Goal: Information Seeking & Learning: Check status

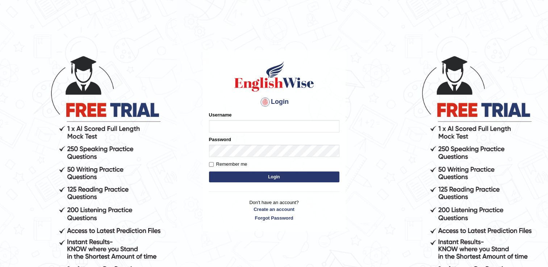
type input "Adedayo"
click at [252, 174] on button "Login" at bounding box center [274, 177] width 130 height 11
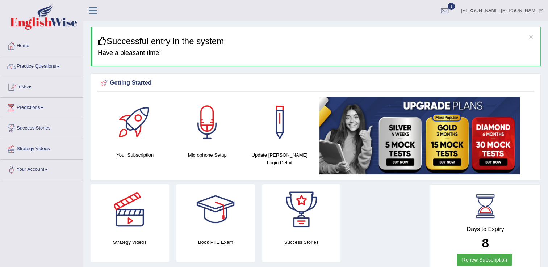
click at [455, 5] on span "1" at bounding box center [450, 6] width 7 height 7
click at [415, 52] on strong "See All Alerts" at bounding box center [399, 52] width 32 height 6
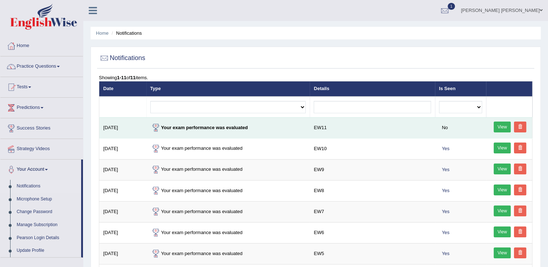
click at [507, 126] on link "View" at bounding box center [501, 127] width 17 height 11
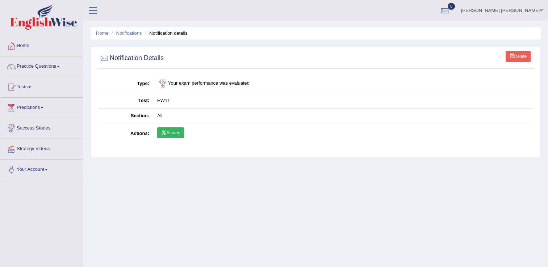
click at [168, 130] on link "Scores" at bounding box center [170, 132] width 27 height 11
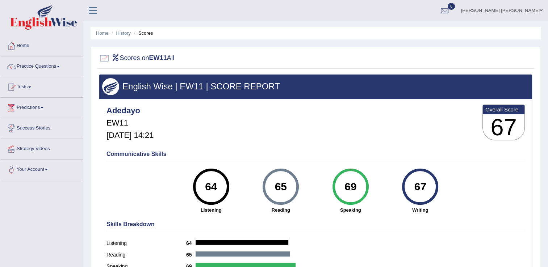
click at [25, 87] on link "Tests" at bounding box center [41, 86] width 83 height 18
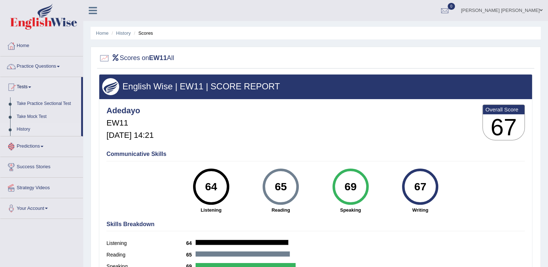
click at [26, 130] on link "History" at bounding box center [47, 129] width 68 height 13
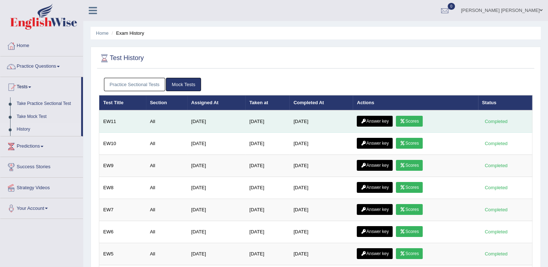
click at [371, 123] on link "Answer key" at bounding box center [375, 121] width 36 height 11
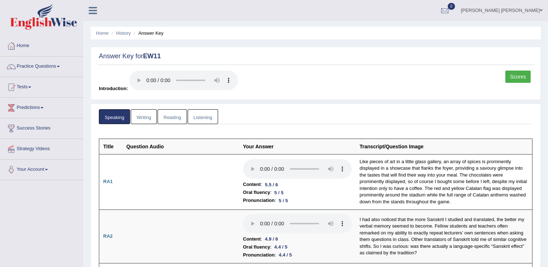
click at [141, 116] on link "Writing" at bounding box center [144, 116] width 26 height 15
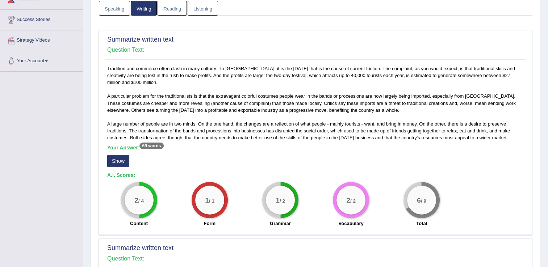
scroll to position [181, 0]
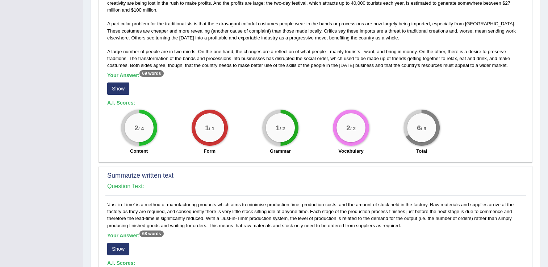
click at [114, 86] on button "Show" at bounding box center [118, 89] width 22 height 12
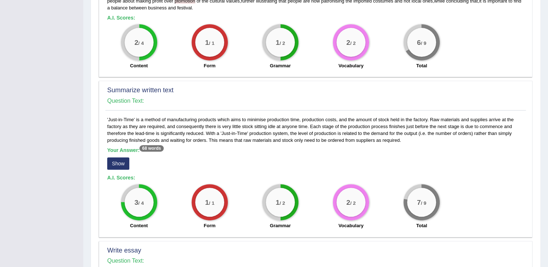
scroll to position [290, 0]
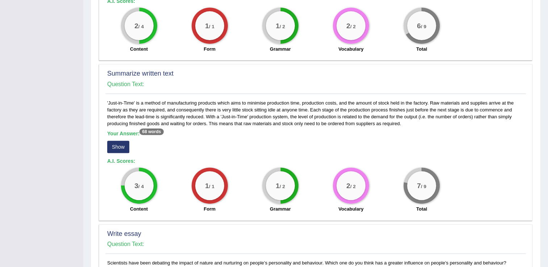
click at [116, 146] on button "Show" at bounding box center [118, 147] width 22 height 12
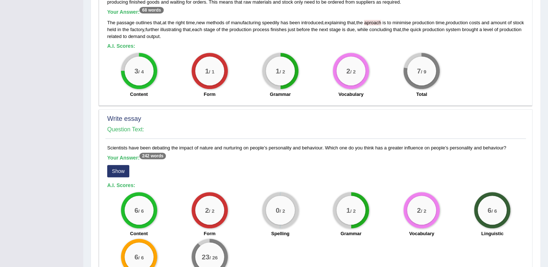
scroll to position [468, 0]
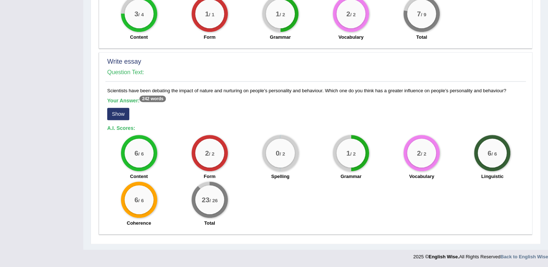
click at [116, 115] on button "Show" at bounding box center [118, 114] width 22 height 12
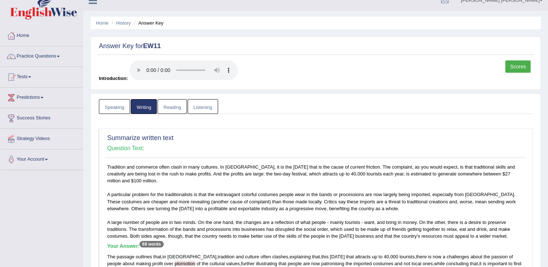
scroll to position [0, 0]
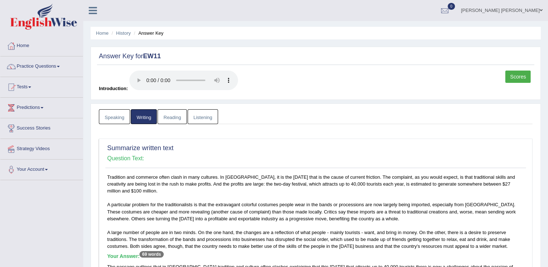
click at [178, 117] on link "Reading" at bounding box center [171, 116] width 29 height 15
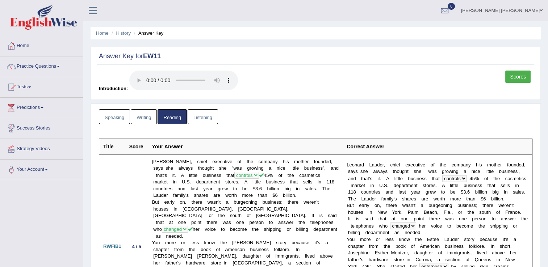
click at [197, 120] on link "Listening" at bounding box center [202, 116] width 30 height 15
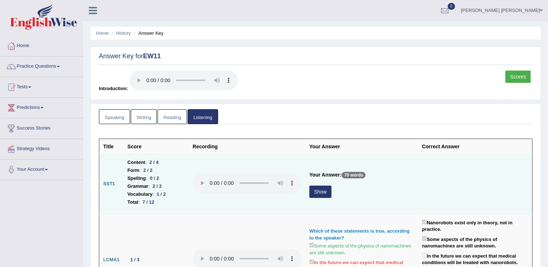
click at [354, 177] on p "70 words" at bounding box center [353, 175] width 24 height 7
click at [320, 190] on button "Show" at bounding box center [320, 192] width 22 height 12
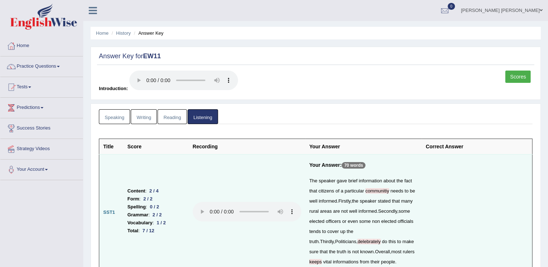
click at [526, 79] on link "Scores" at bounding box center [517, 77] width 25 height 12
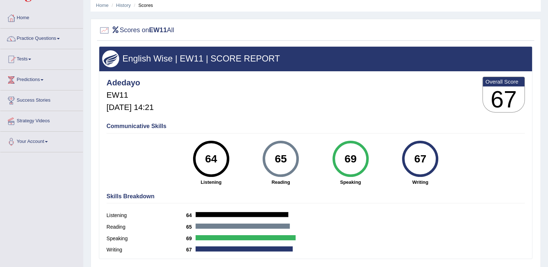
scroll to position [72, 0]
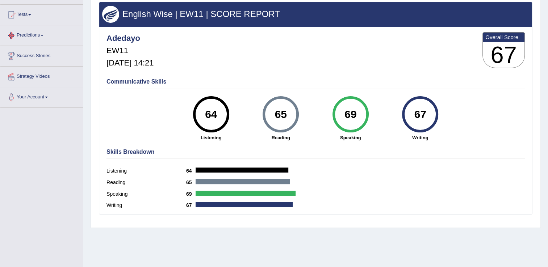
click at [34, 34] on link "Predictions" at bounding box center [41, 34] width 83 height 18
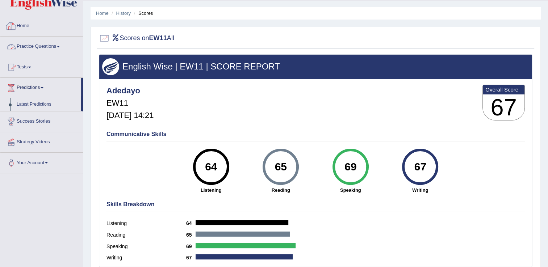
scroll to position [0, 0]
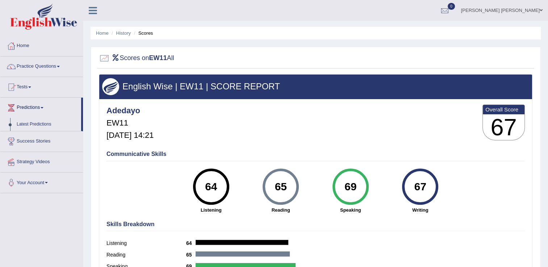
click at [39, 67] on link "Practice Questions" at bounding box center [41, 65] width 83 height 18
